Goal: Task Accomplishment & Management: Use online tool/utility

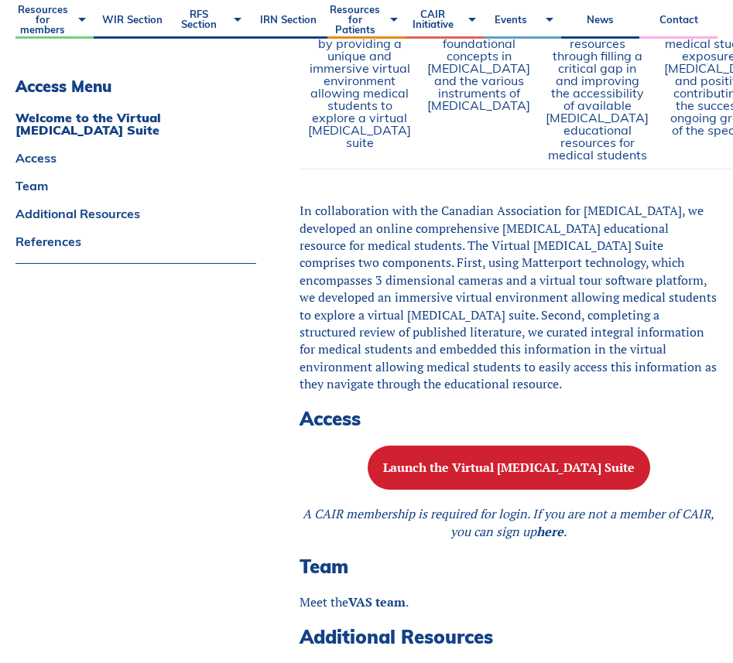
scroll to position [1130, 0]
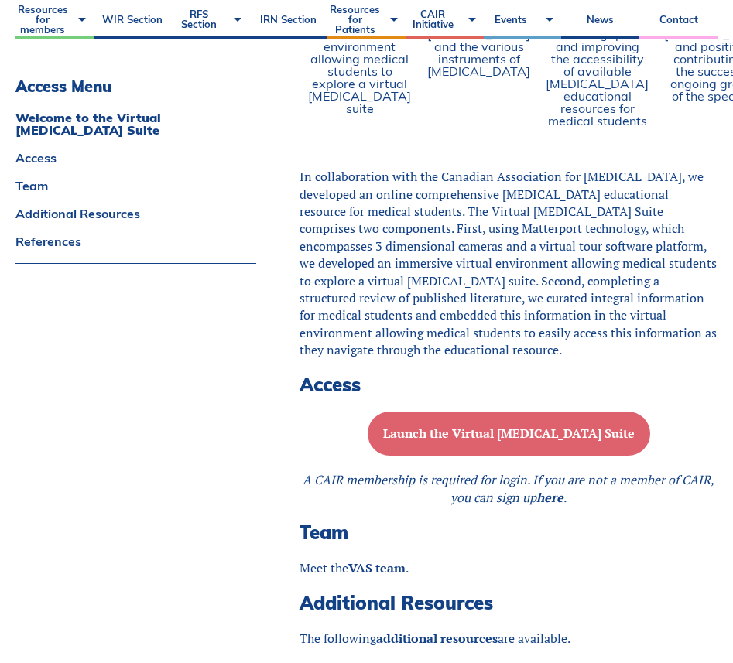
click at [461, 442] on b "Launch the Virtual [MEDICAL_DATA] Suite" at bounding box center [509, 433] width 252 height 17
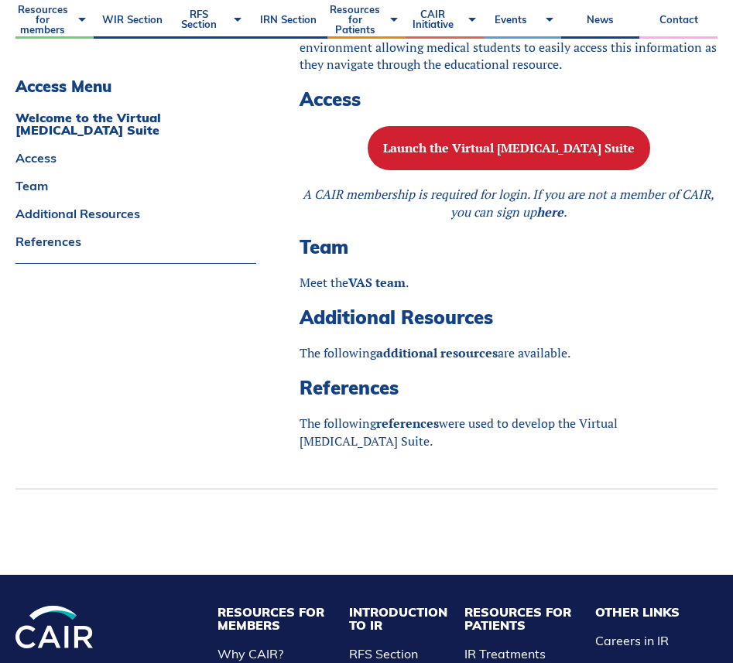
scroll to position [1474, 0]
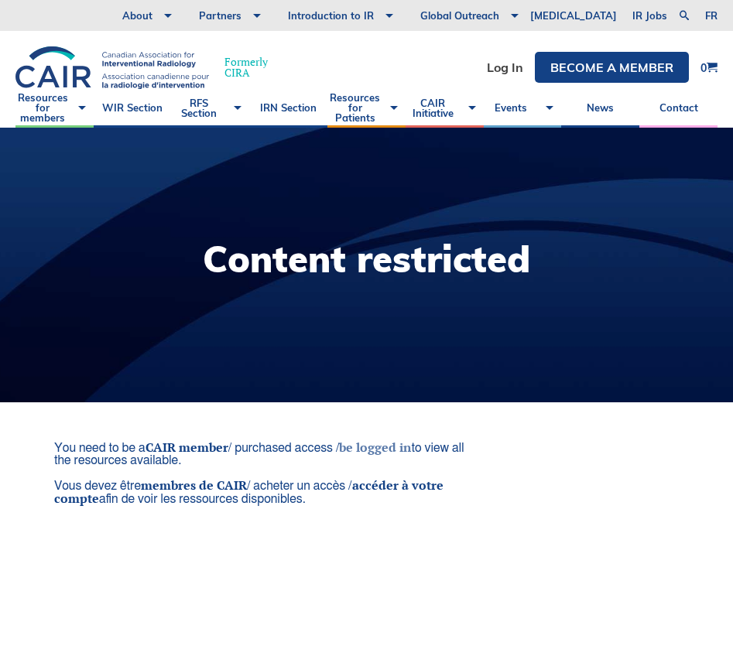
click at [371, 451] on link "be logged in" at bounding box center [375, 447] width 72 height 17
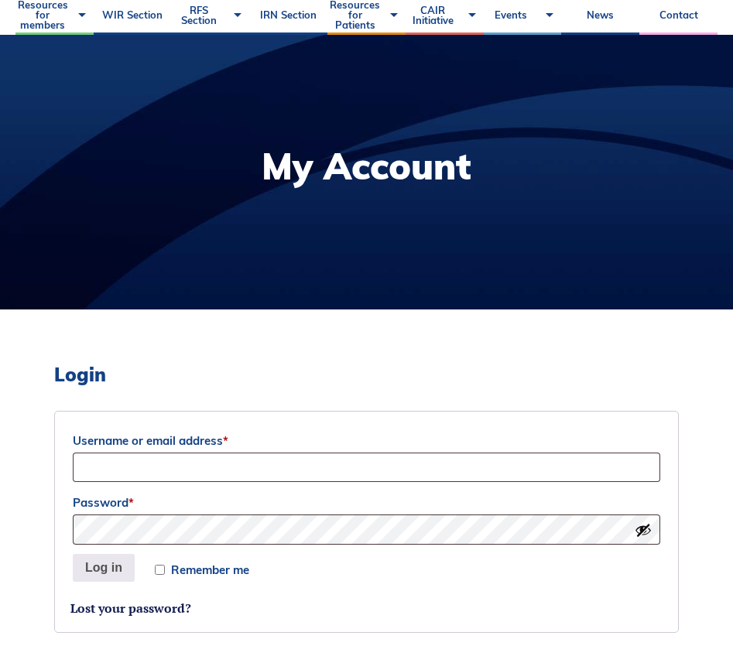
scroll to position [117, 0]
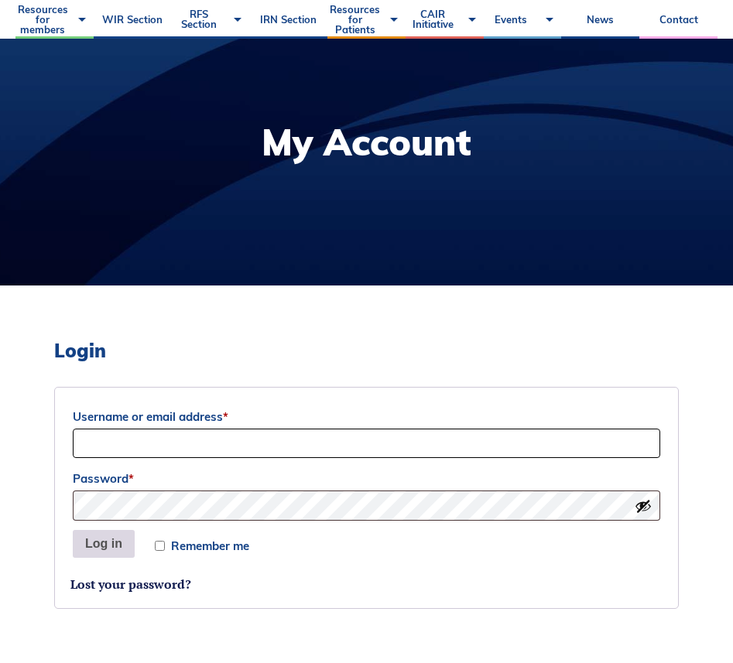
type input "[PERSON_NAME][EMAIL_ADDRESS][PERSON_NAME][DOMAIN_NAME]"
click at [117, 548] on button "Log in" at bounding box center [104, 544] width 62 height 28
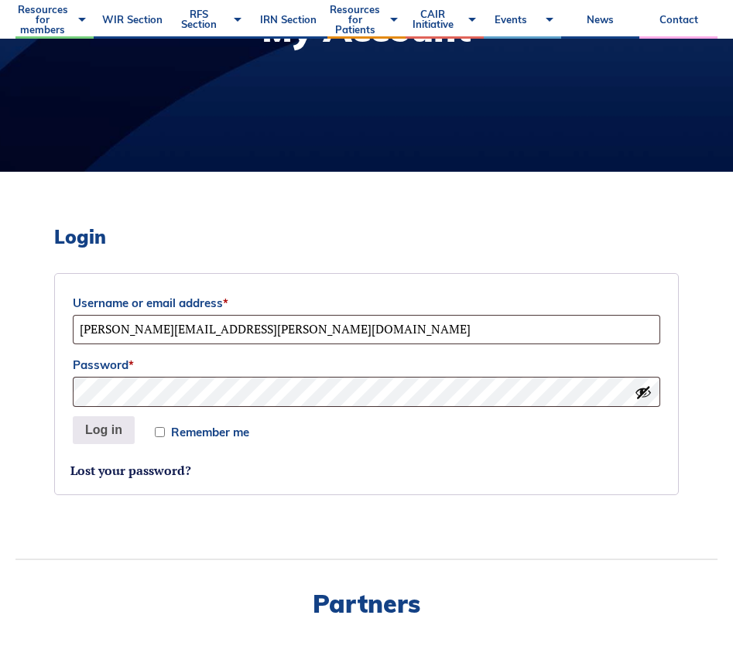
scroll to position [266, 0]
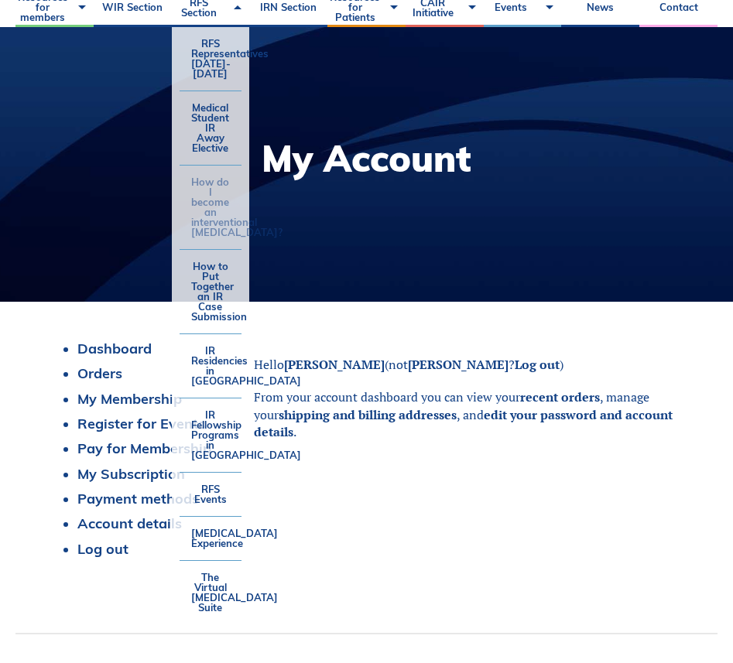
scroll to position [125, 0]
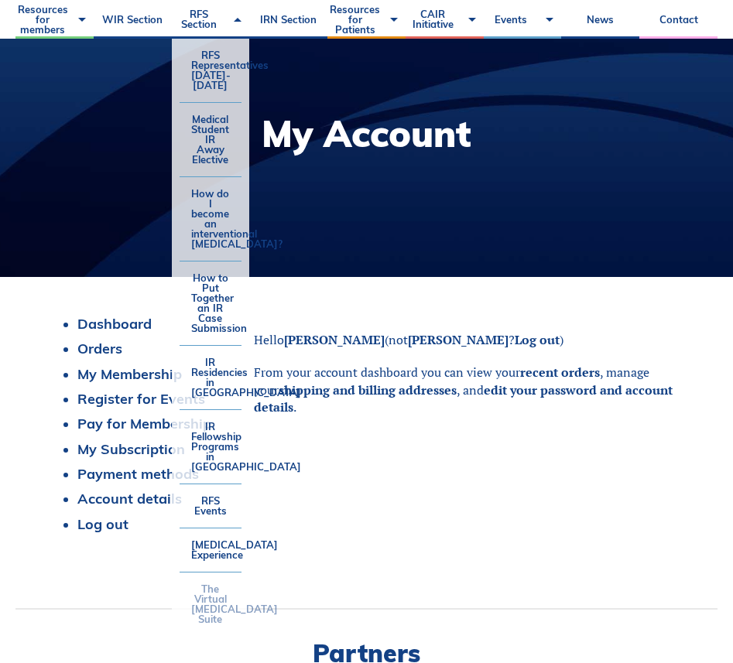
click at [218, 607] on link "The Virtual [MEDICAL_DATA] Suite" at bounding box center [211, 604] width 63 height 63
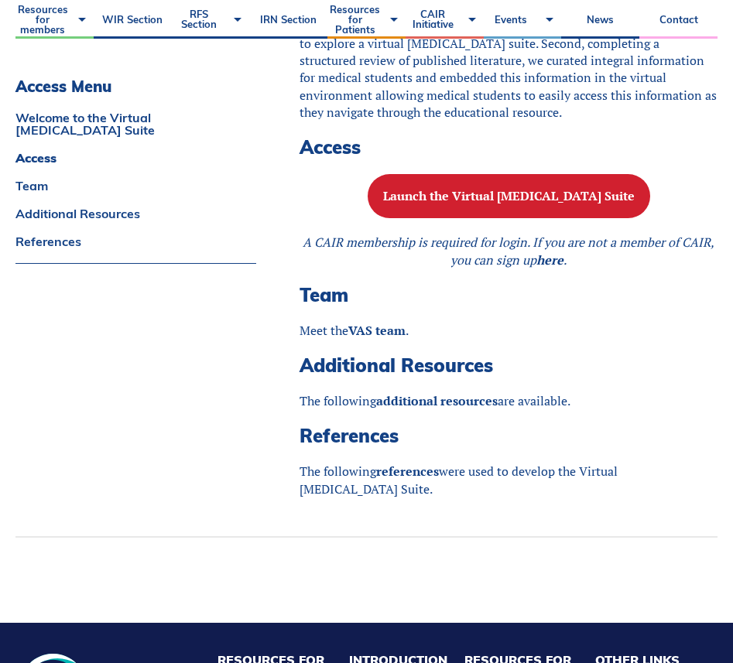
scroll to position [1436, 0]
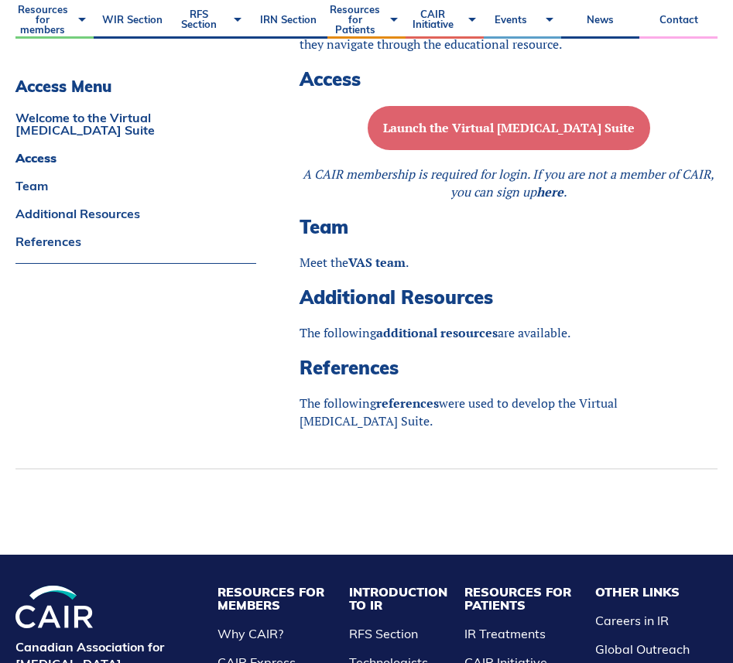
click at [543, 136] on b "Launch the Virtual [MEDICAL_DATA] Suite" at bounding box center [509, 127] width 252 height 17
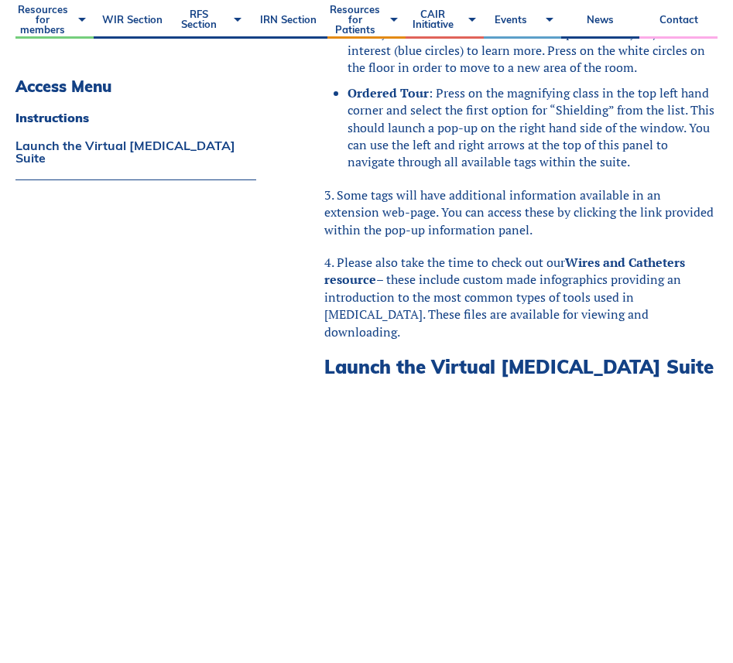
scroll to position [519, 0]
